Goal: Information Seeking & Learning: Learn about a topic

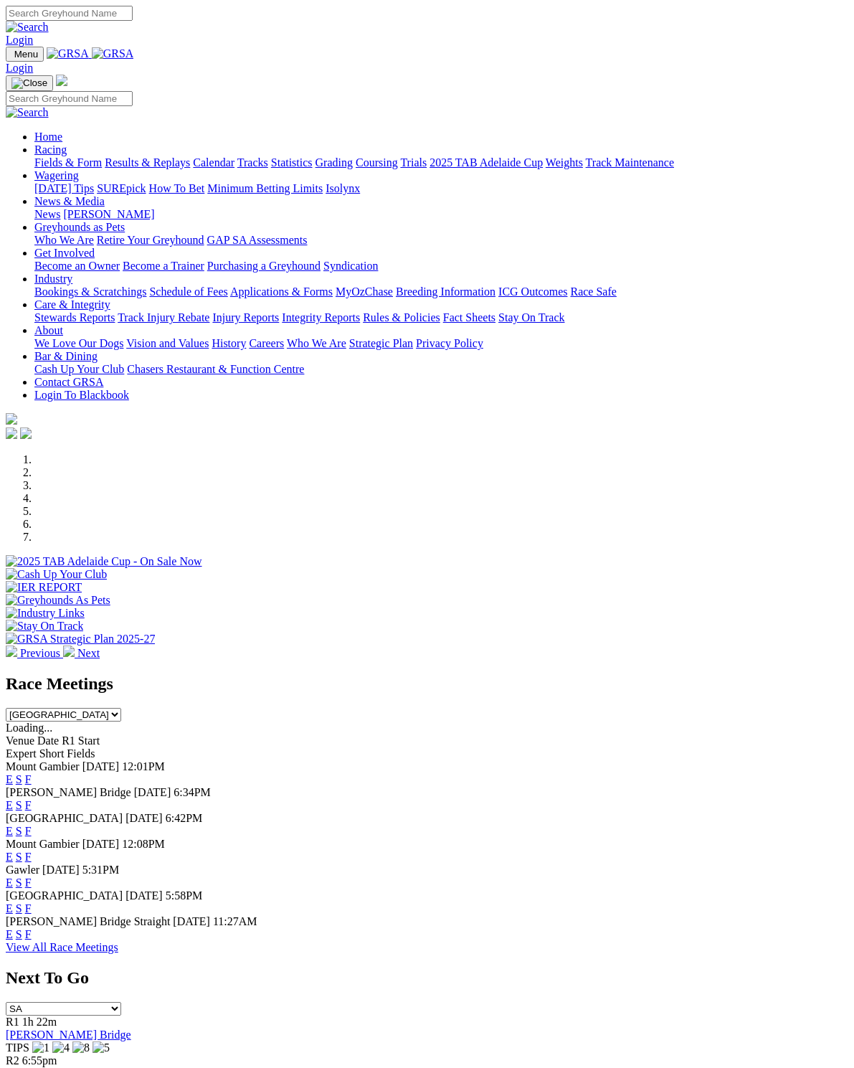
click at [32, 773] on link "F" at bounding box center [28, 779] width 6 height 12
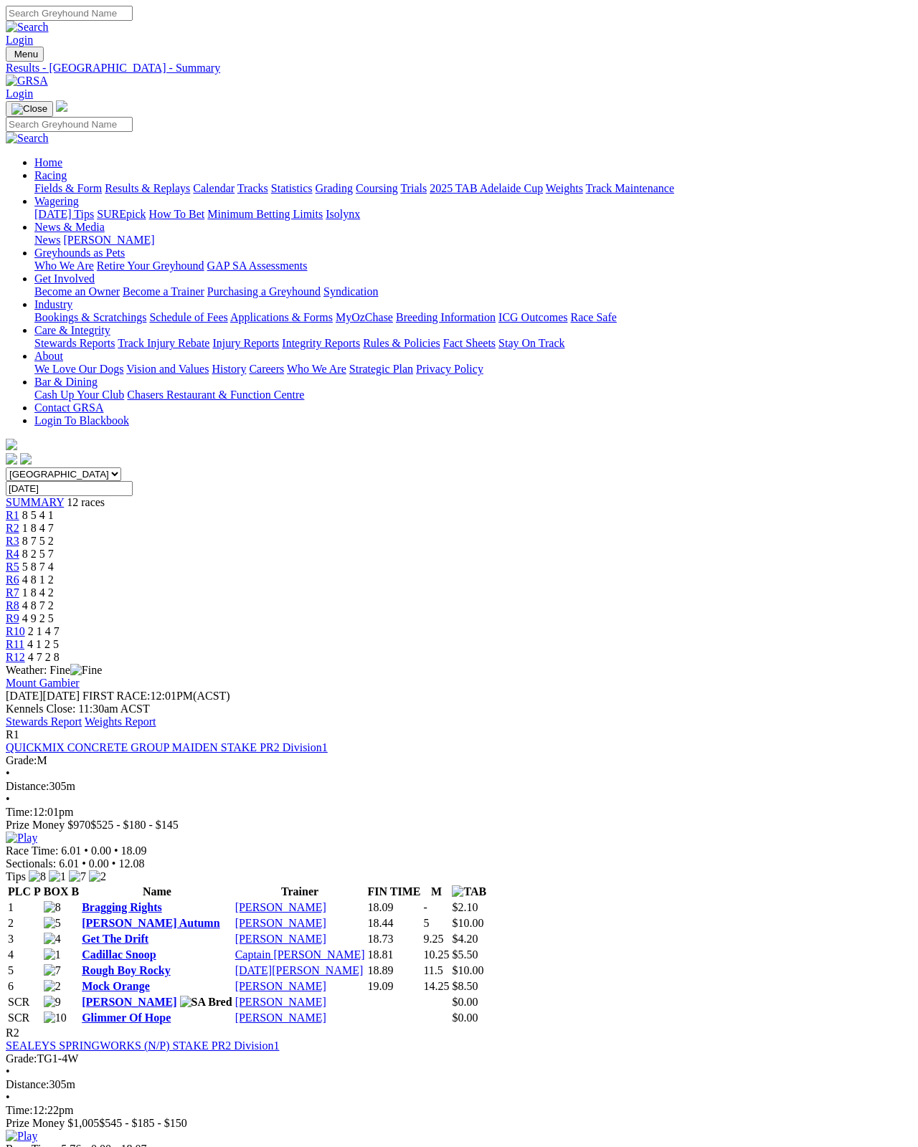
click at [82, 716] on link "Stewards Report" at bounding box center [44, 722] width 76 height 12
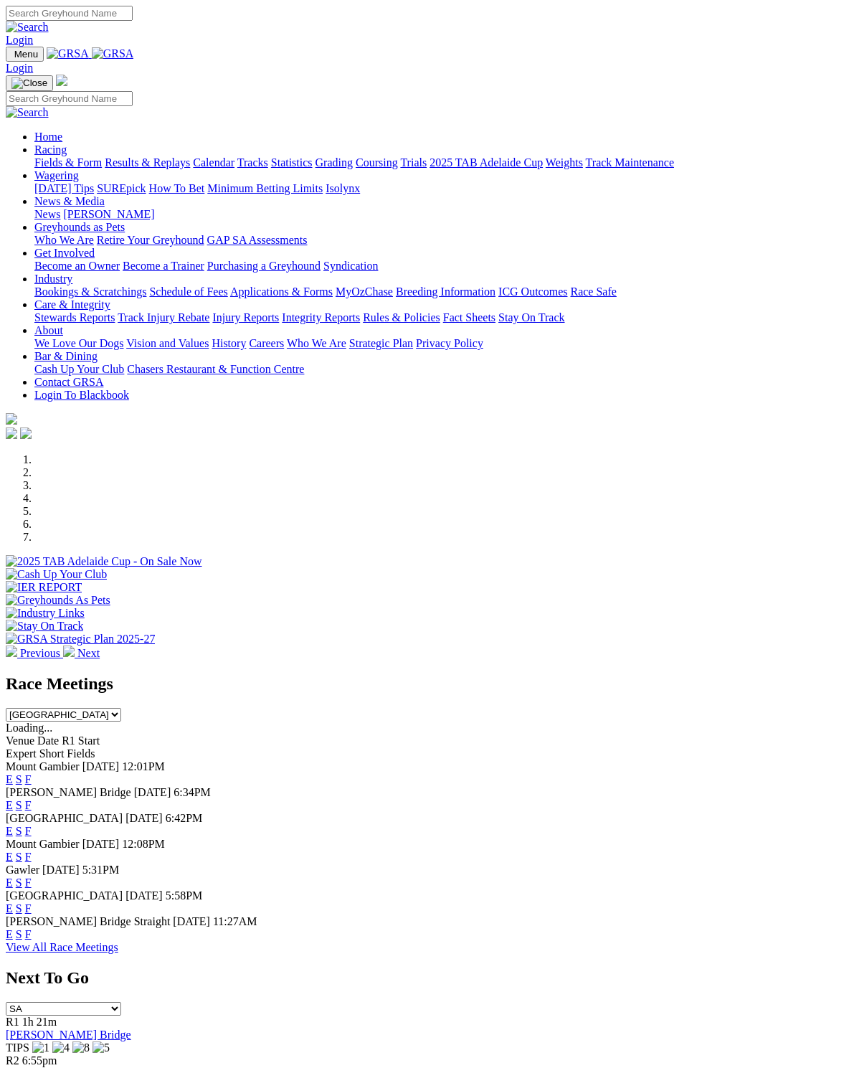
click at [32, 851] on link "F" at bounding box center [28, 857] width 6 height 12
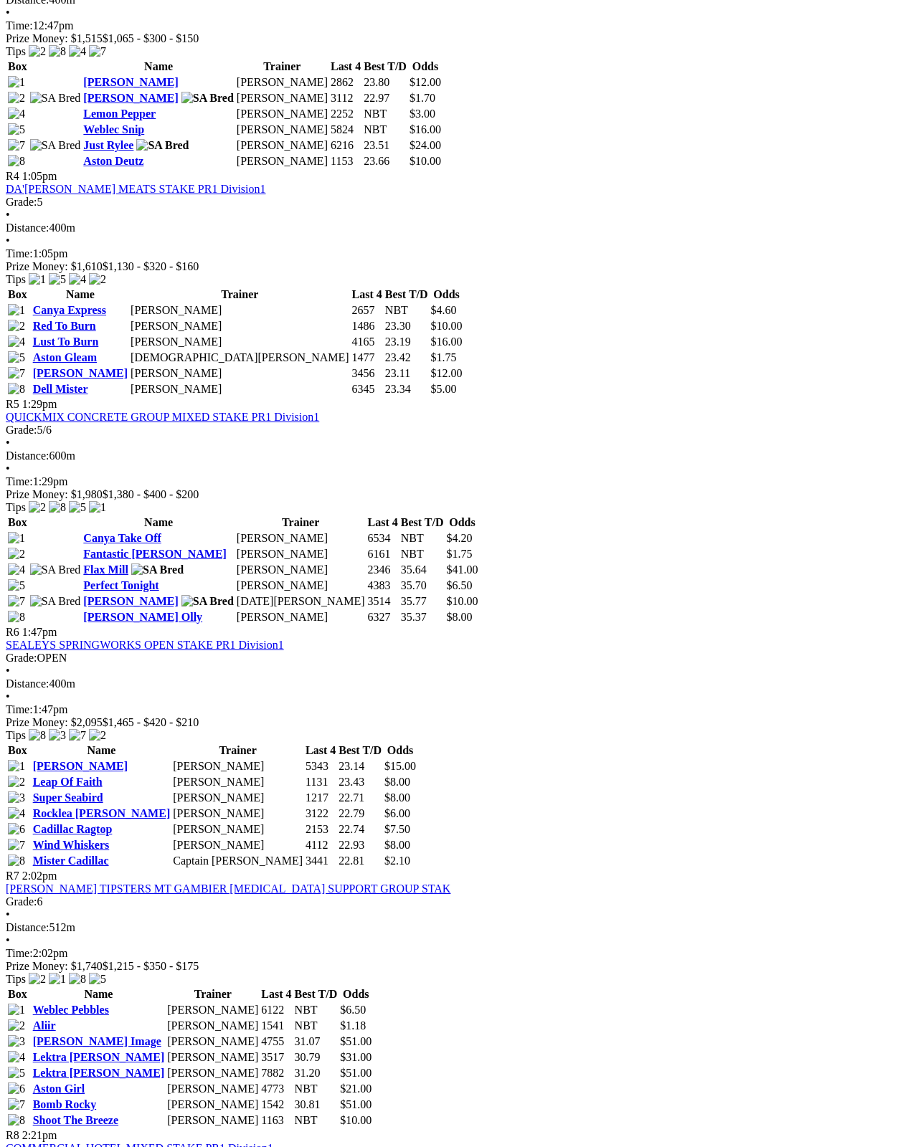
scroll to position [1307, 0]
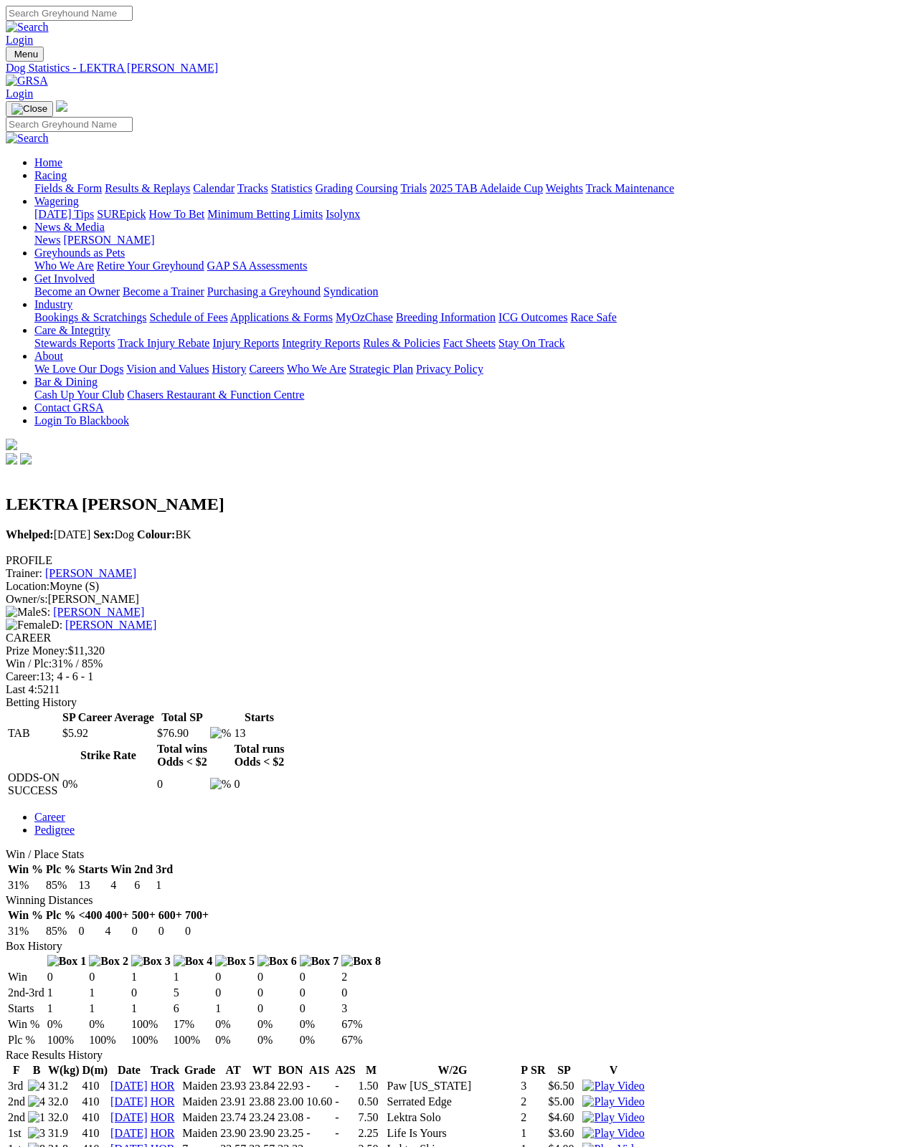
click at [153, 619] on link "[PERSON_NAME]" at bounding box center [110, 625] width 91 height 12
